Goal: Task Accomplishment & Management: Manage account settings

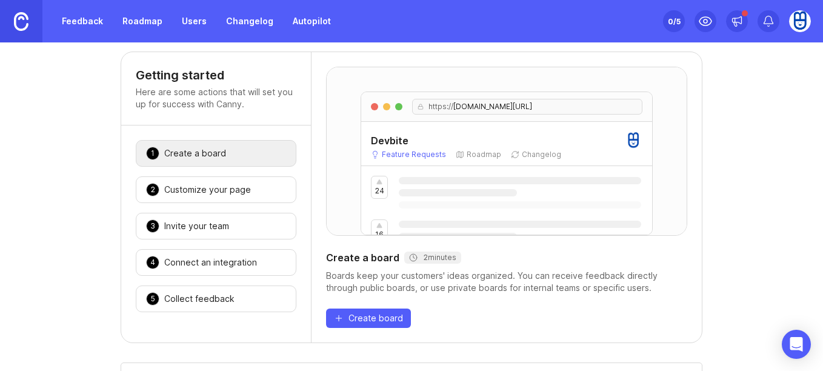
scroll to position [23, 0]
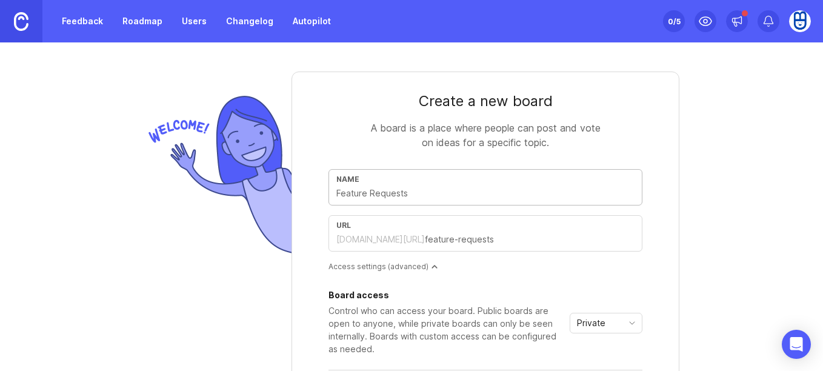
drag, startPoint x: 503, startPoint y: 189, endPoint x: 321, endPoint y: 190, distance: 181.3
click at [321, 190] on form "Create a new board A board is a place where people can post and vote on ideas f…" at bounding box center [486, 282] width 388 height 421
click at [409, 192] on input "text" at bounding box center [486, 193] width 298 height 13
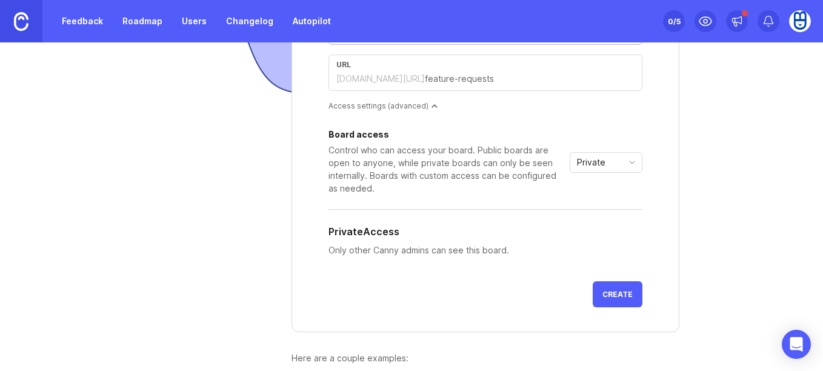
scroll to position [158, 0]
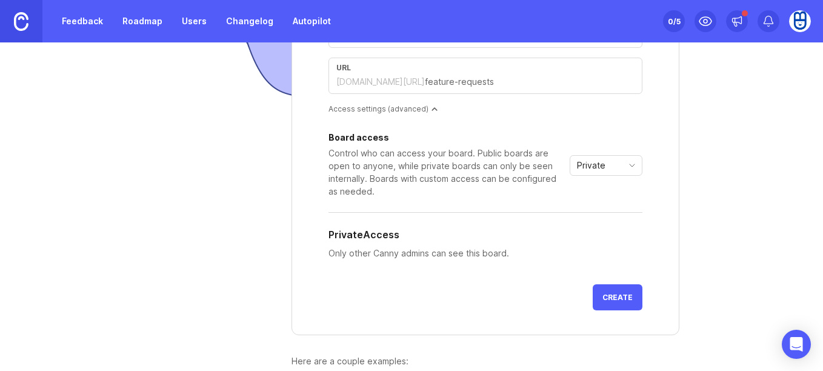
click at [628, 169] on icon "toggle icon" at bounding box center [632, 166] width 19 height 10
click at [632, 136] on div "Board access Control who can access your board. Public boards are open to anyon…" at bounding box center [486, 165] width 314 height 64
click at [612, 297] on span "Create" at bounding box center [618, 297] width 30 height 9
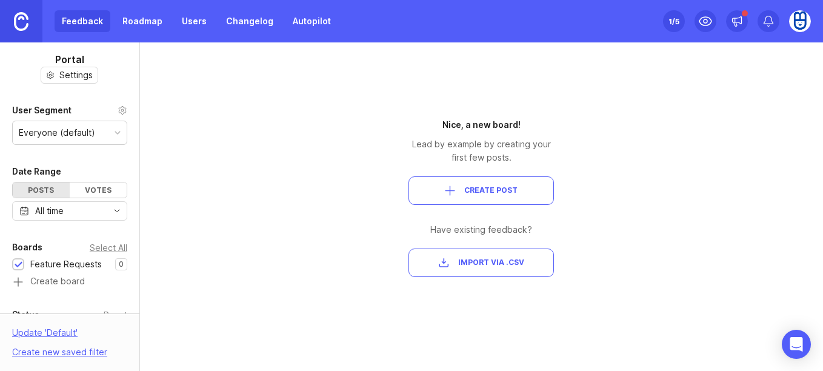
click at [500, 189] on span "Create Post" at bounding box center [490, 191] width 53 height 10
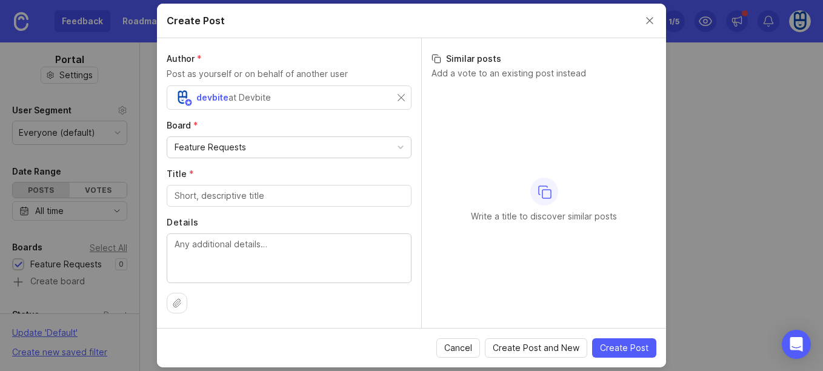
click at [649, 17] on button "Close create post modal" at bounding box center [649, 20] width 13 height 13
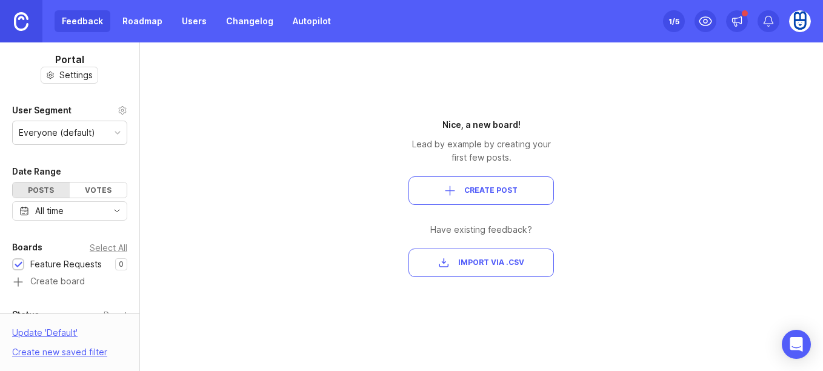
click at [105, 187] on div "Votes" at bounding box center [98, 190] width 57 height 15
click at [36, 192] on div "Posts" at bounding box center [41, 190] width 57 height 15
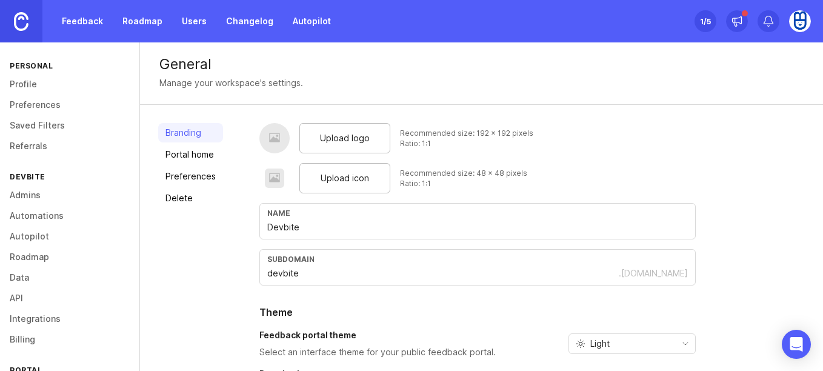
click at [357, 133] on span "Upload logo" at bounding box center [345, 138] width 50 height 13
click at [337, 181] on span "Upload icon" at bounding box center [345, 178] width 49 height 13
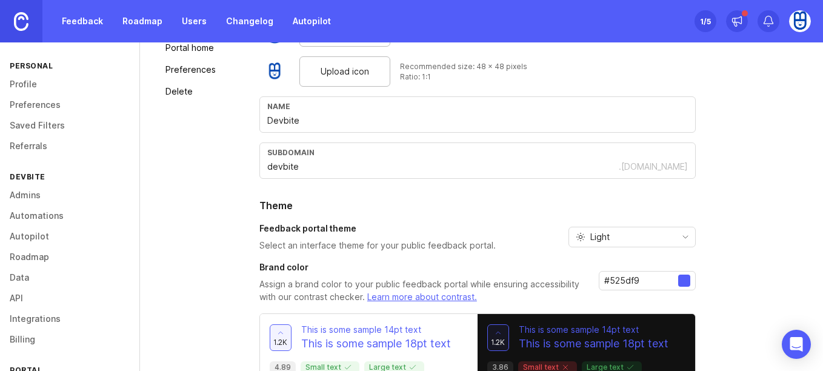
scroll to position [173, 0]
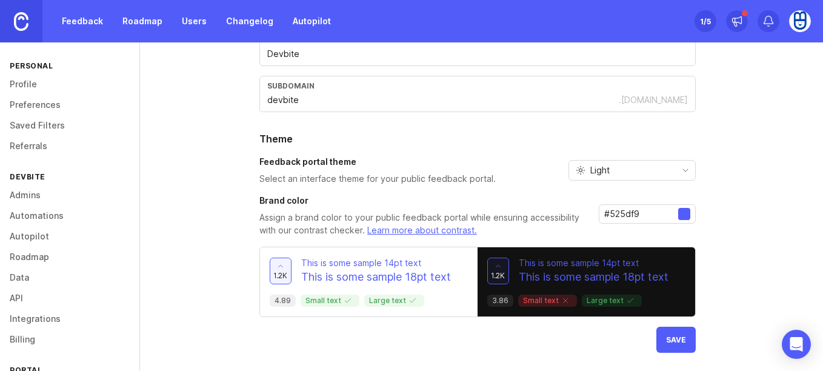
click at [668, 343] on button "Save" at bounding box center [676, 340] width 39 height 26
click at [685, 213] on div at bounding box center [684, 214] width 12 height 12
click at [681, 217] on div at bounding box center [684, 214] width 12 height 12
click at [682, 215] on div at bounding box center [684, 214] width 12 height 12
click at [657, 214] on input "#525df9" at bounding box center [642, 213] width 74 height 13
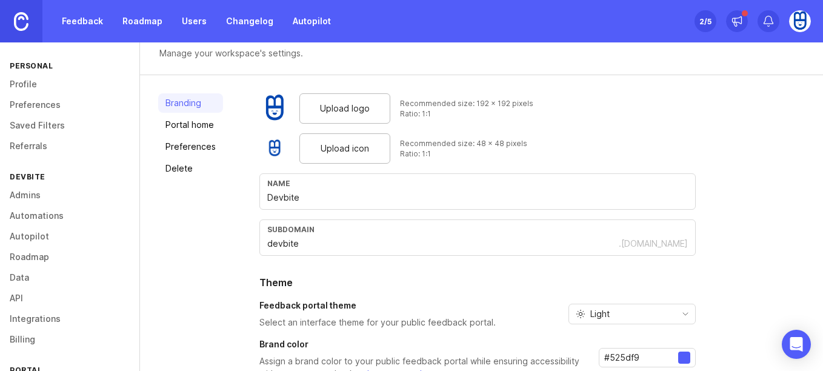
scroll to position [0, 0]
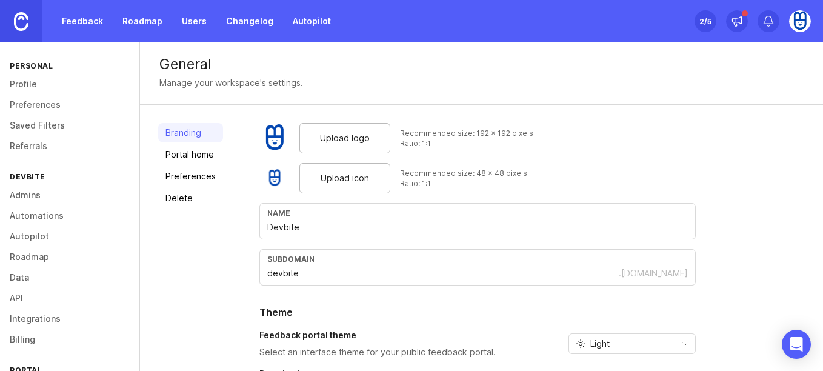
click at [169, 149] on link "Portal home" at bounding box center [190, 154] width 65 height 19
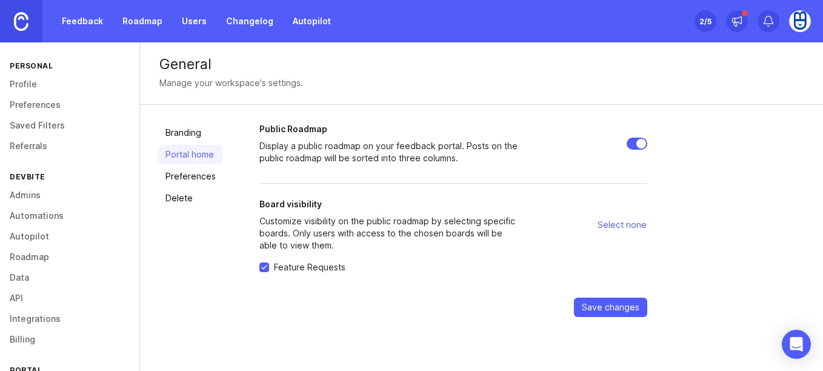
click at [193, 177] on link "Preferences" at bounding box center [190, 176] width 65 height 19
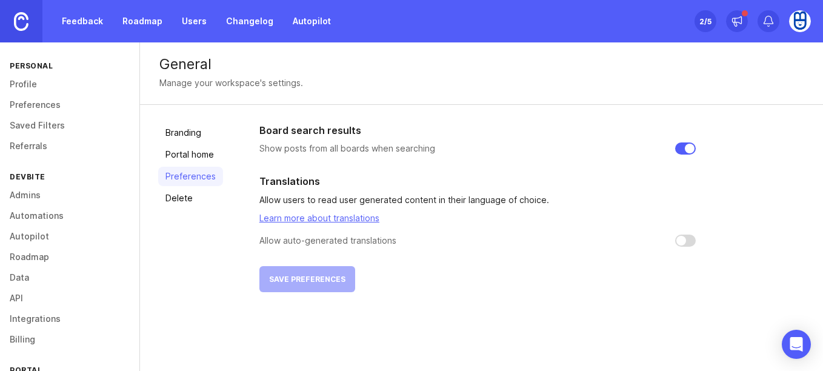
click at [69, 87] on link "Profile" at bounding box center [69, 84] width 139 height 21
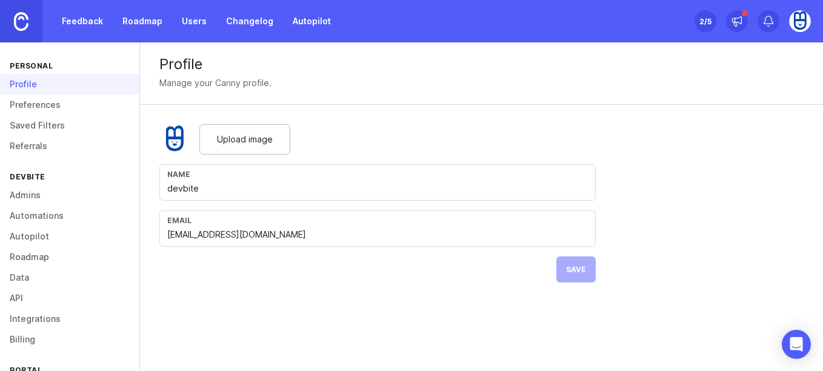
click at [96, 109] on link "Preferences" at bounding box center [69, 105] width 139 height 21
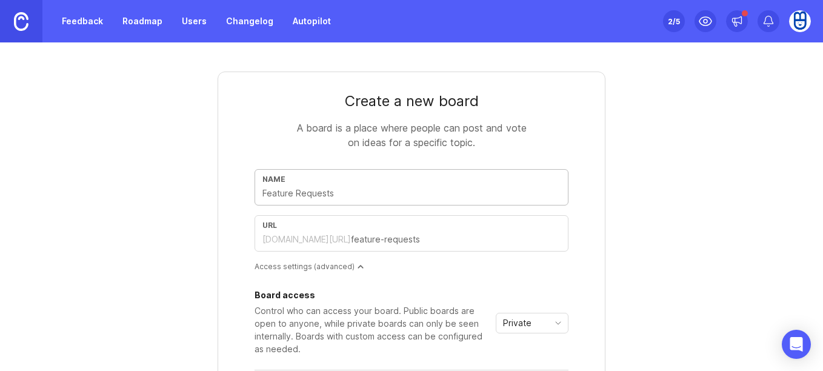
click at [522, 330] on div "Private" at bounding box center [523, 322] width 52 height 19
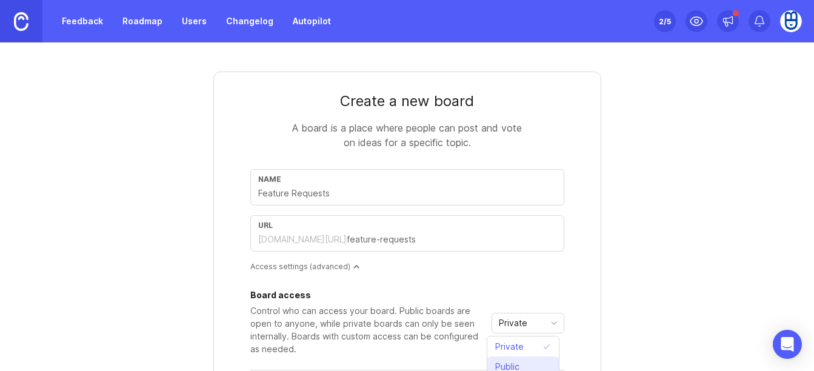
click at [523, 367] on span "Public" at bounding box center [509, 366] width 29 height 13
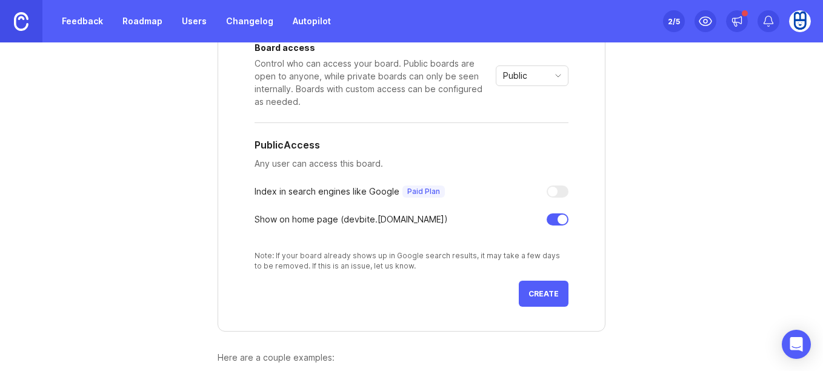
scroll to position [266, 0]
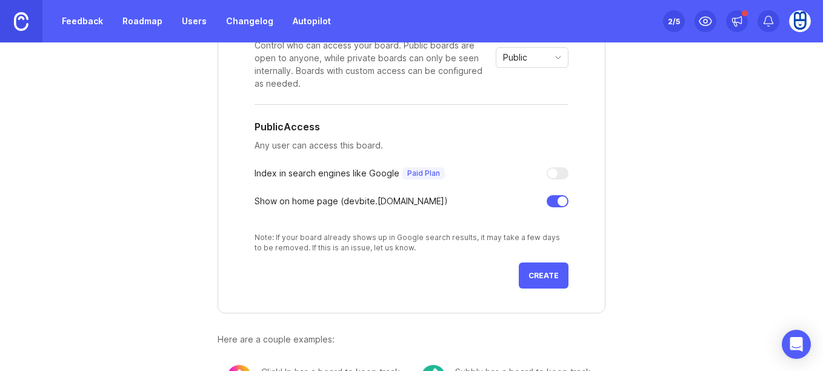
click at [555, 271] on button "Create" at bounding box center [544, 276] width 50 height 26
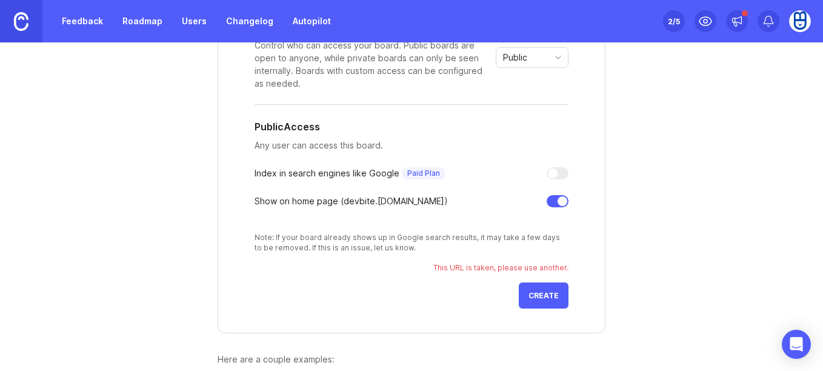
click at [551, 174] on div at bounding box center [553, 174] width 10 height 10
click at [557, 171] on div at bounding box center [558, 173] width 22 height 12
click at [555, 180] on div "Board access Control who can access your board. Public boards are open to anyon…" at bounding box center [412, 138] width 314 height 227
drag, startPoint x: 548, startPoint y: 282, endPoint x: 548, endPoint y: 293, distance: 11.5
click at [548, 289] on form "Create a new board A board is a place where people can post and vote on ideas f…" at bounding box center [412, 70] width 388 height 528
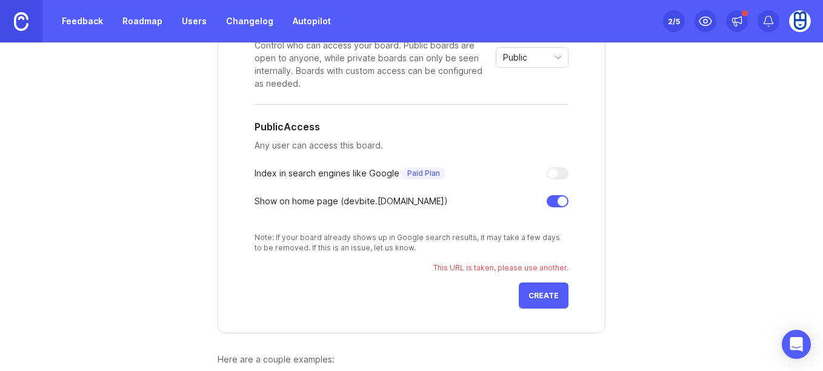
click at [548, 297] on span "Create" at bounding box center [544, 295] width 30 height 9
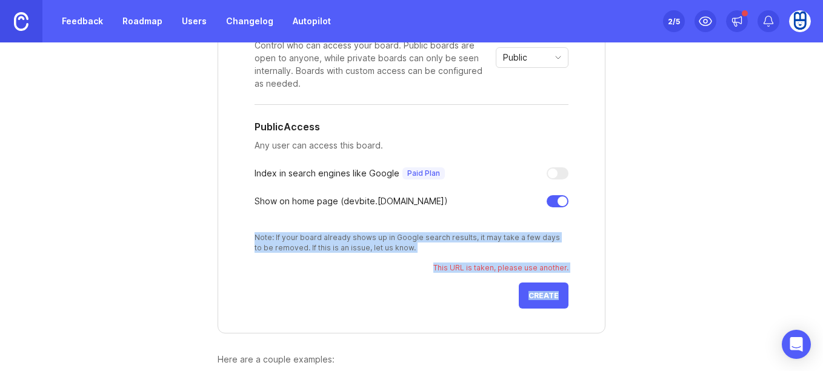
drag, startPoint x: 825, startPoint y: 207, endPoint x: 825, endPoint y: 304, distance: 97.6
click at [823, 304] on html "Feedback Roadmap Users Changelog Autopilot Set up Canny 2 /5 Create a new board…" at bounding box center [411, 185] width 823 height 371
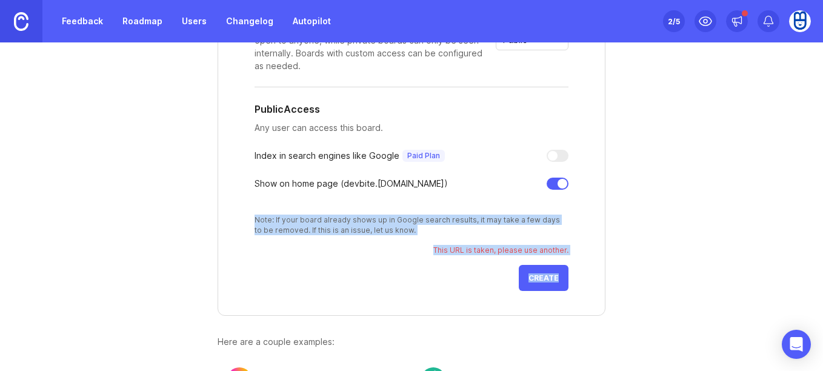
scroll to position [341, 0]
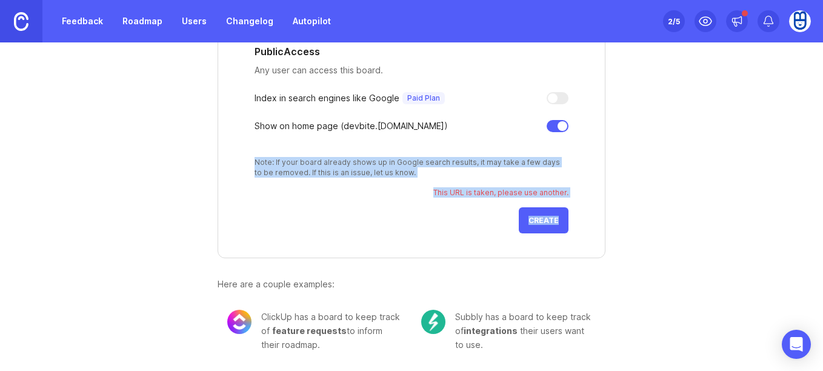
click at [85, 22] on link "Feedback" at bounding box center [83, 21] width 56 height 22
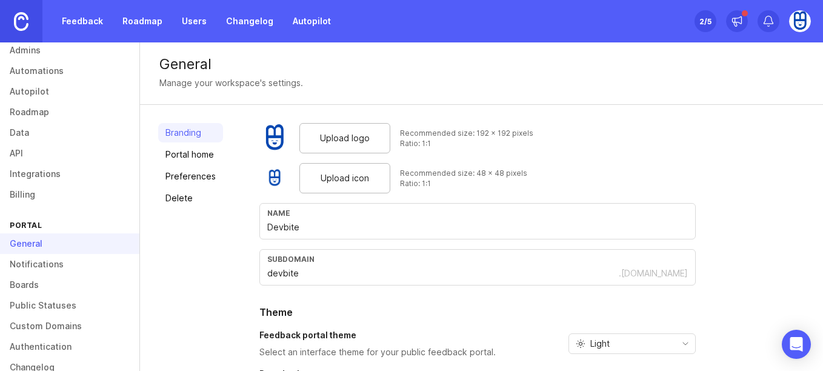
scroll to position [167, 0]
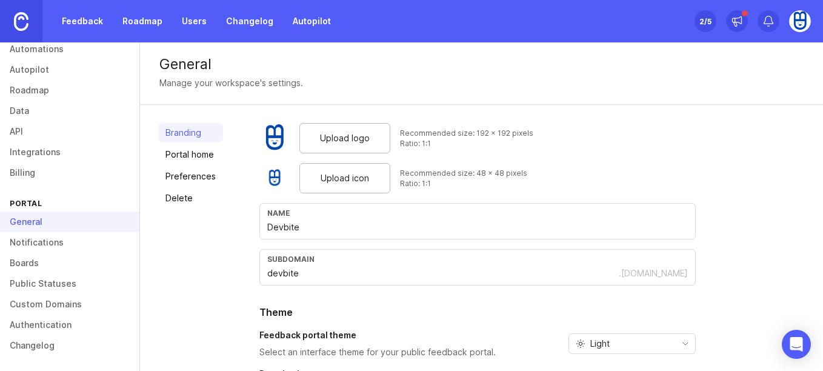
click at [67, 306] on link "Custom Domains" at bounding box center [69, 304] width 139 height 21
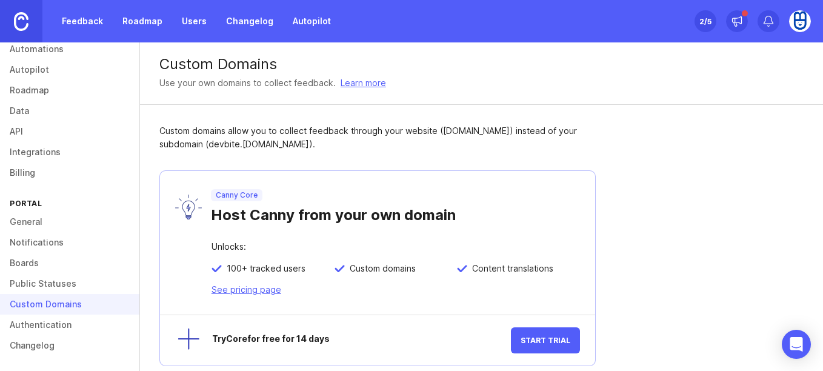
scroll to position [15, 0]
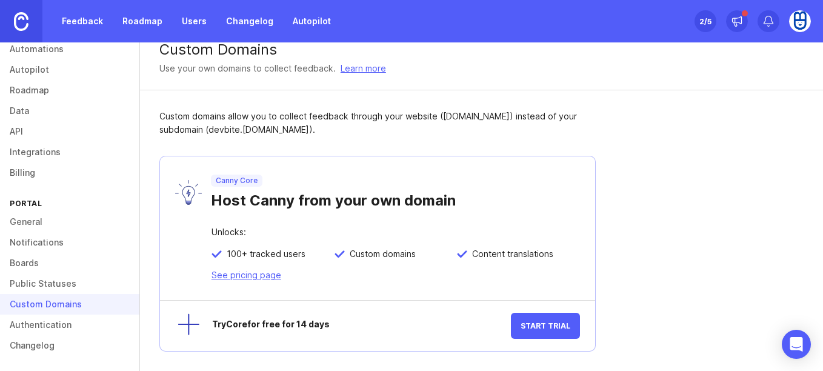
click at [62, 283] on link "Public Statuses" at bounding box center [69, 283] width 139 height 21
